Goal: Task Accomplishment & Management: Complete application form

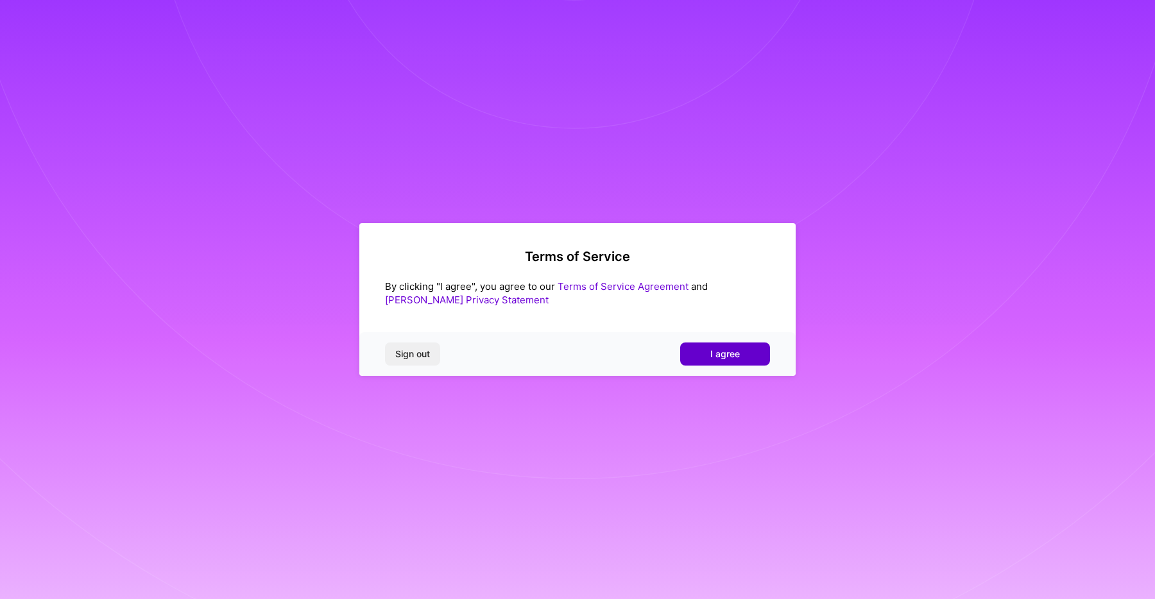
click at [745, 351] on button "I agree" at bounding box center [725, 354] width 90 height 23
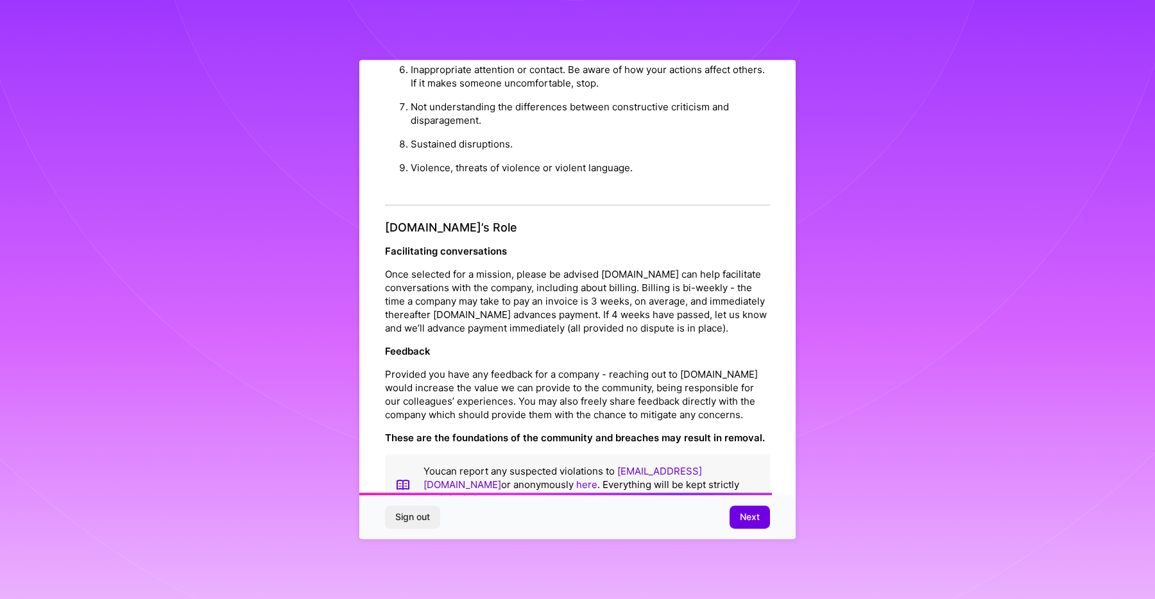
scroll to position [1281, 0]
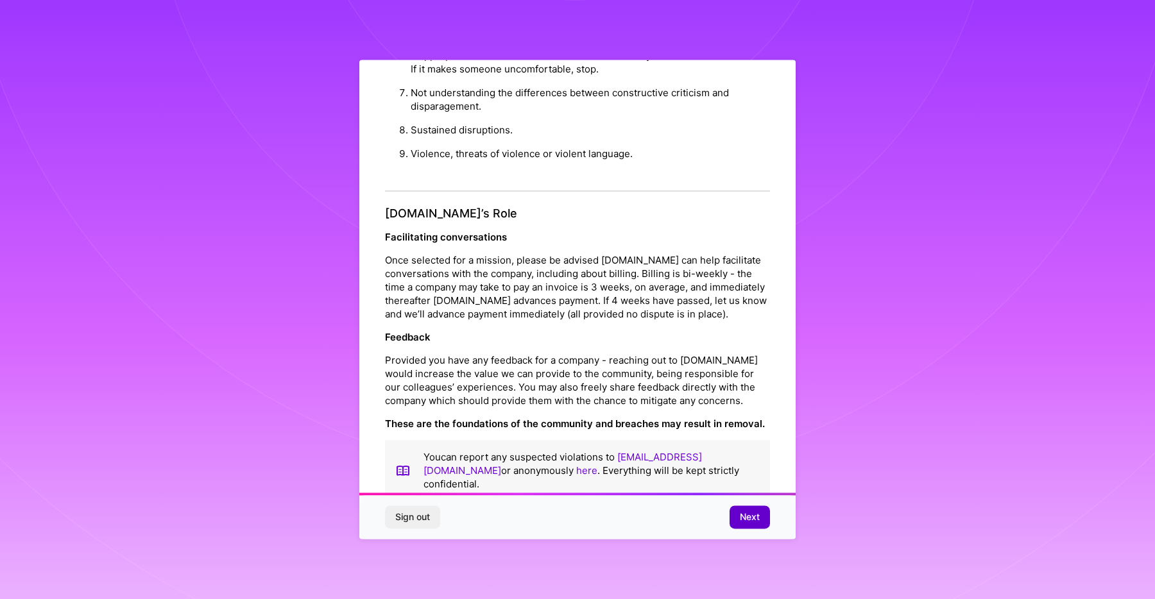
click at [749, 518] on span "Next" at bounding box center [750, 517] width 20 height 13
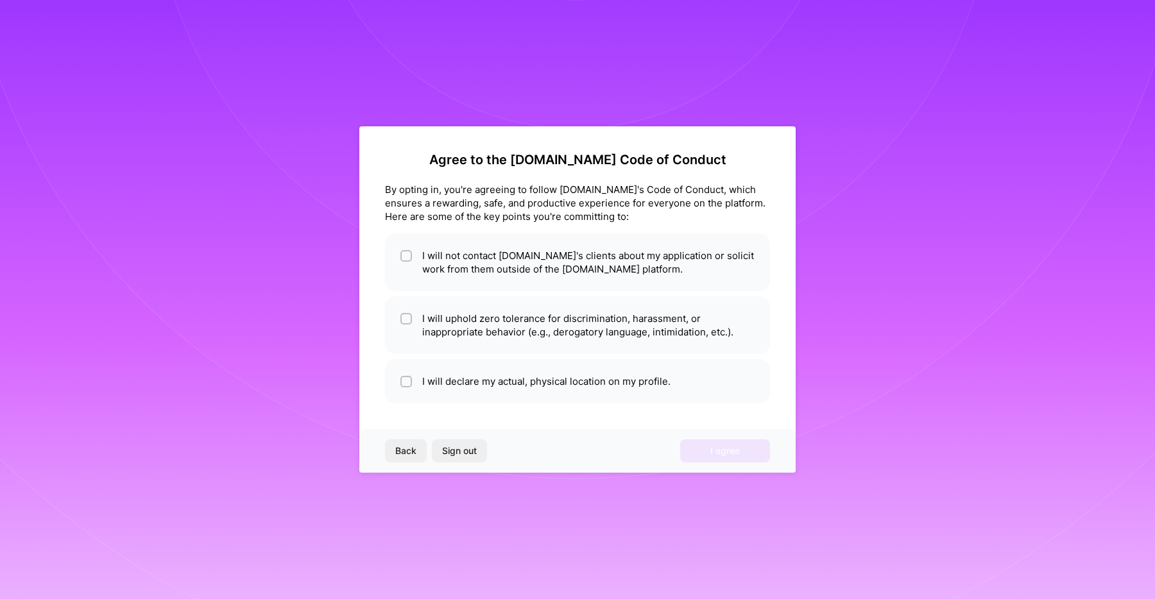
scroll to position [0, 0]
click at [593, 275] on li "I will not contact [DOMAIN_NAME]'s clients about my application or solicit work…" at bounding box center [577, 262] width 385 height 58
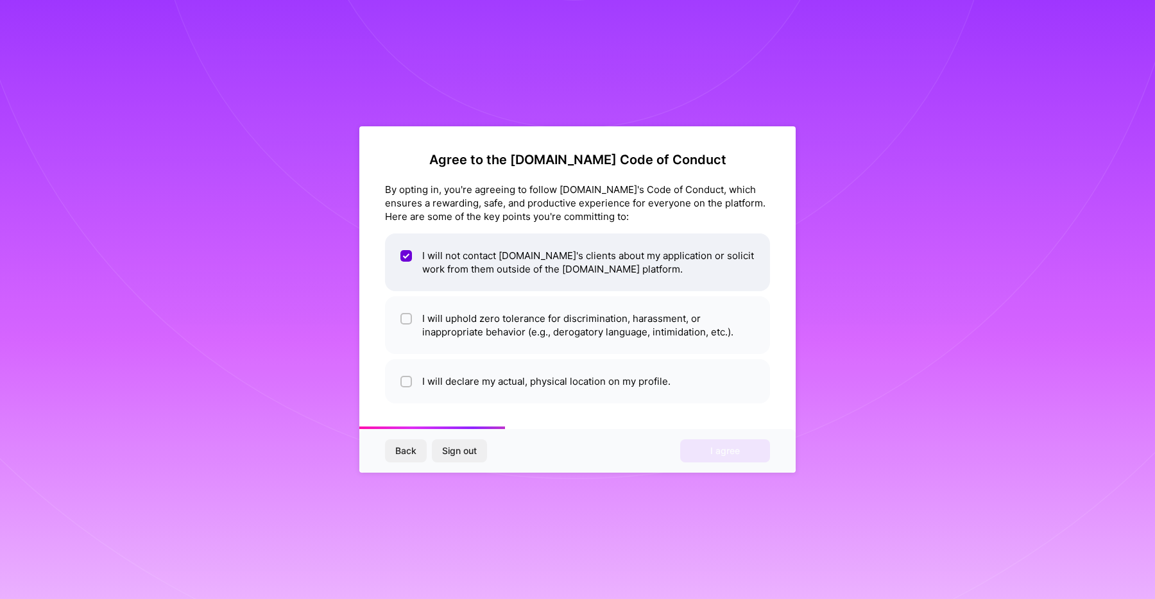
click at [593, 275] on li "I will not contact [DOMAIN_NAME]'s clients about my application or solicit work…" at bounding box center [577, 262] width 385 height 58
checkbox input "false"
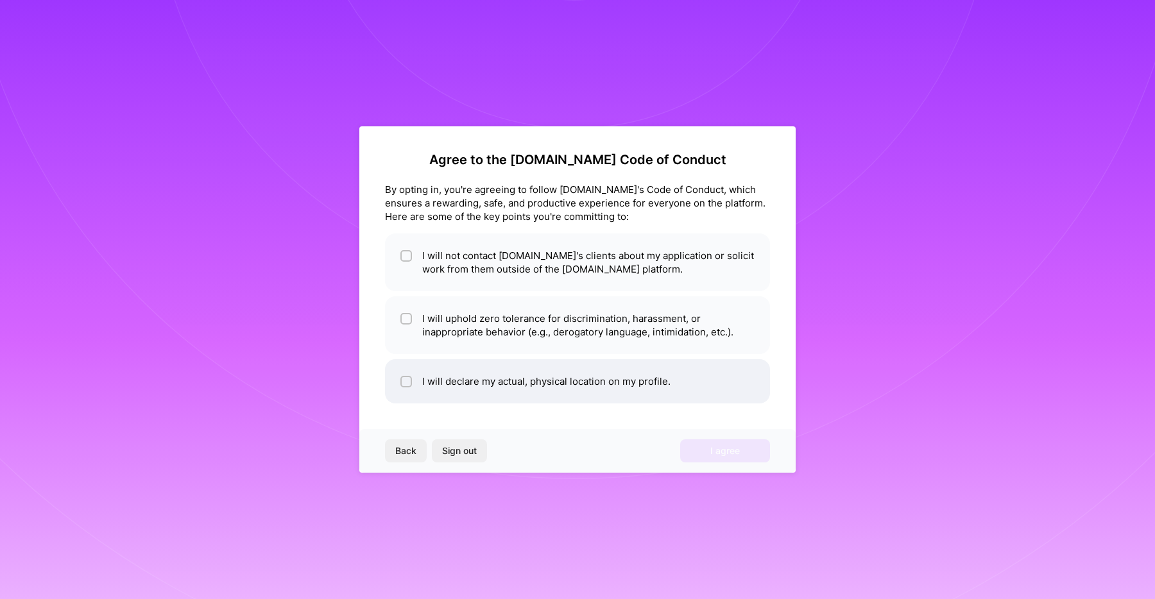
click at [468, 387] on li "I will declare my actual, physical location on my profile." at bounding box center [577, 381] width 385 height 44
checkbox input "true"
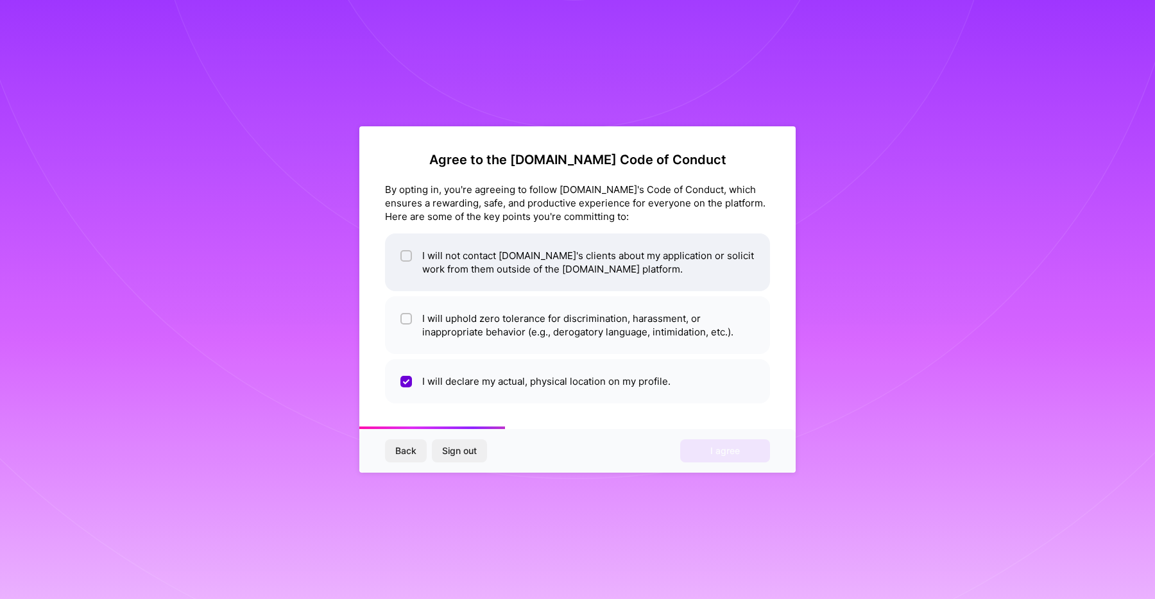
click at [503, 269] on li "I will not contact [DOMAIN_NAME]'s clients about my application or solicit work…" at bounding box center [577, 262] width 385 height 58
checkbox input "true"
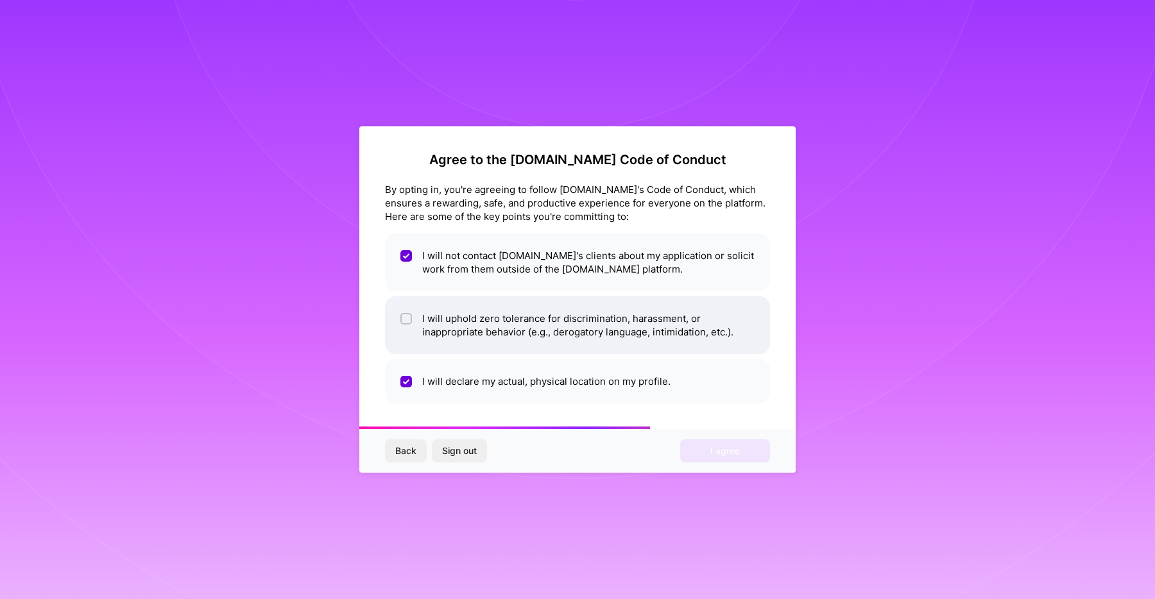
click at [503, 317] on li "I will uphold zero tolerance for discrimination, harassment, or inappropriate b…" at bounding box center [577, 325] width 385 height 58
checkbox input "true"
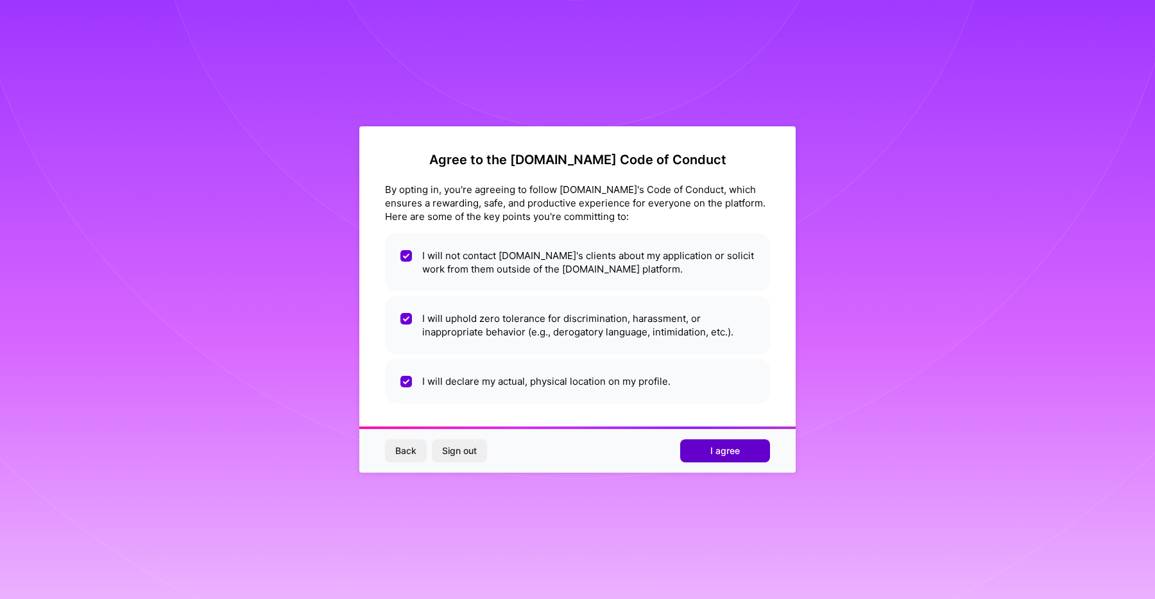
click at [740, 455] on button "I agree" at bounding box center [725, 450] width 90 height 23
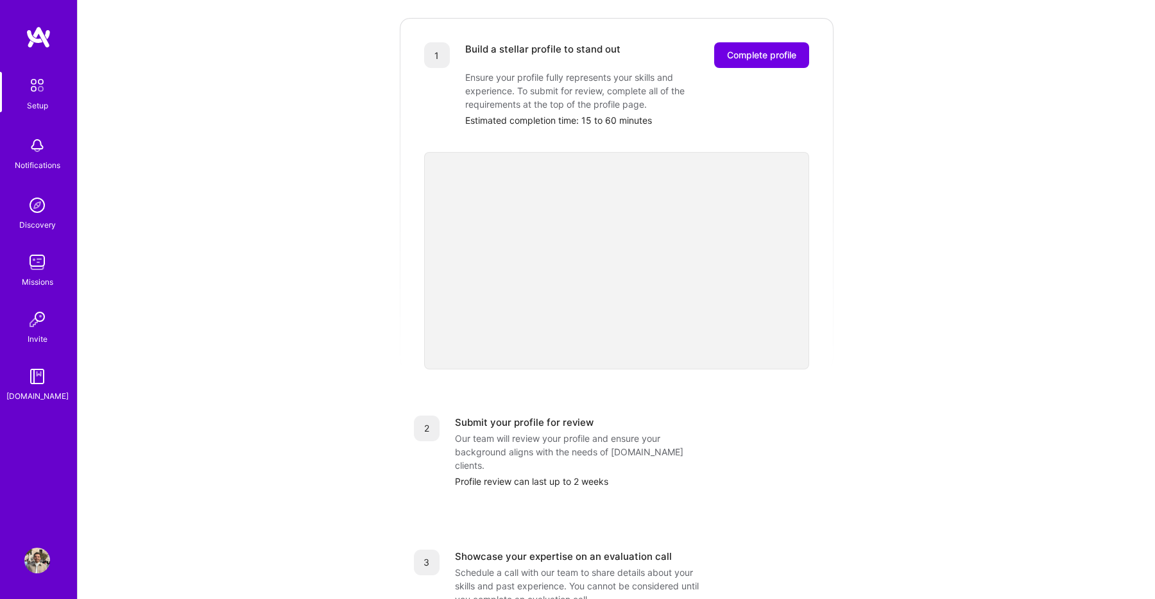
scroll to position [147, 0]
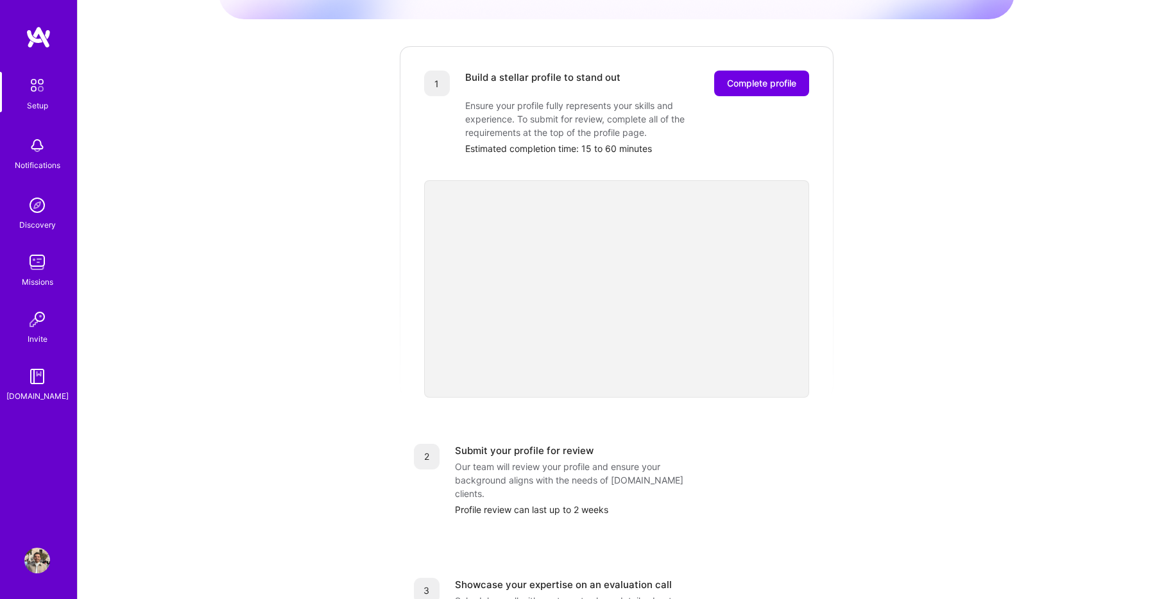
click at [867, 292] on div "Getting started as an [DOMAIN_NAME] Builder Complete the steps below to request…" at bounding box center [616, 354] width 795 height 983
